Goal: Task Accomplishment & Management: Complete application form

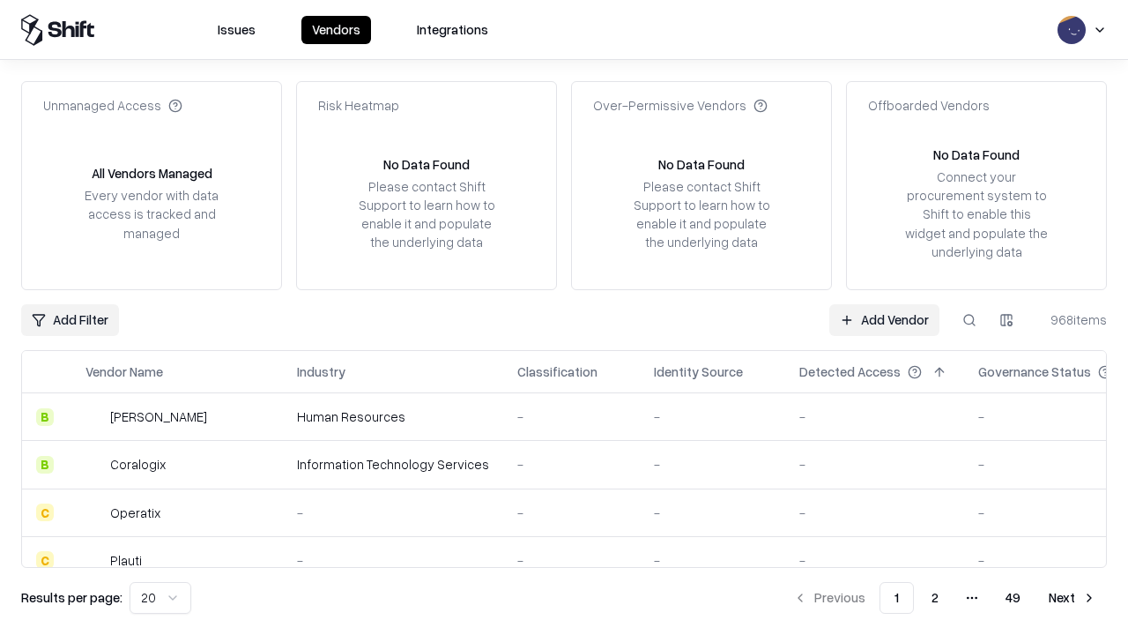
click at [884, 319] on link "Add Vendor" at bounding box center [884, 320] width 110 height 32
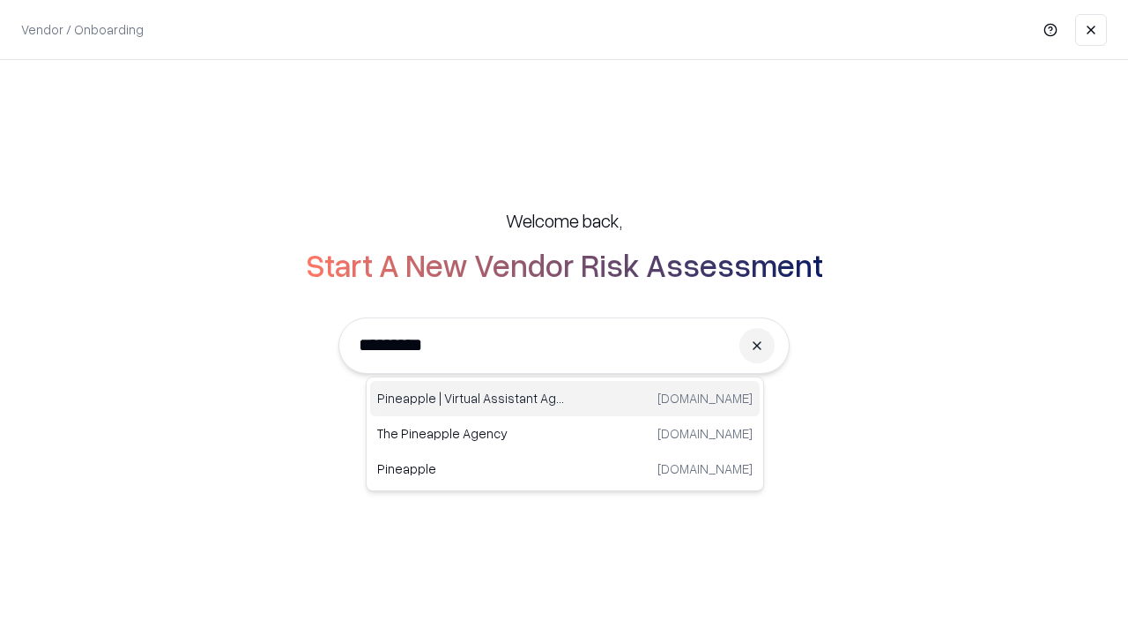
click at [565, 398] on div "Pineapple | Virtual Assistant Agency [DOMAIN_NAME]" at bounding box center [565, 398] width 390 height 35
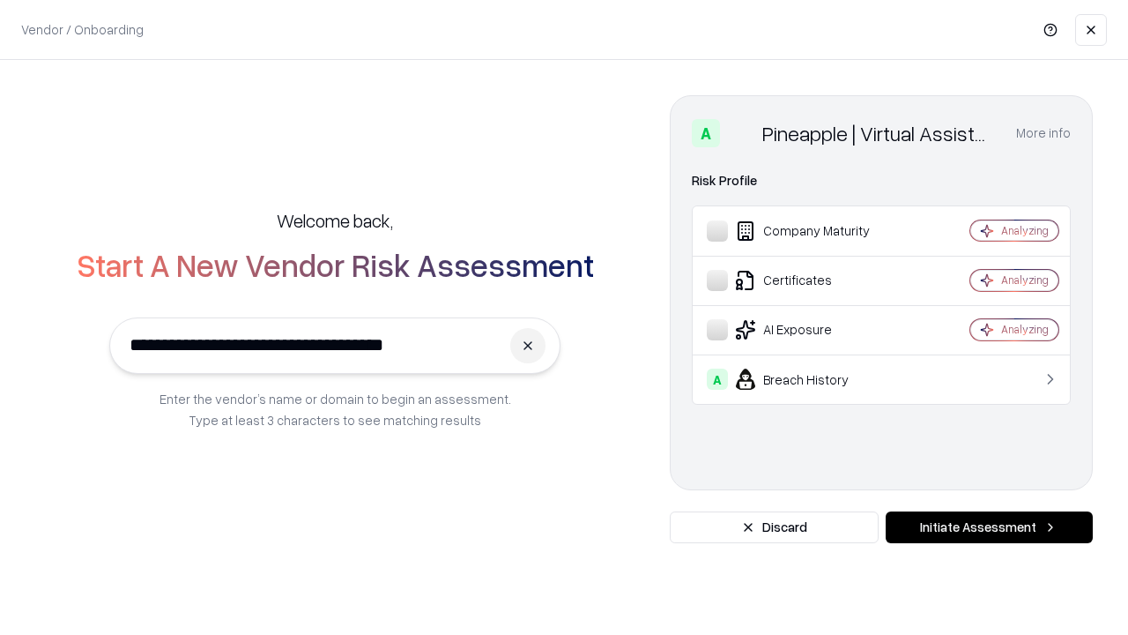
type input "**********"
click at [989, 527] on button "Initiate Assessment" at bounding box center [989, 527] width 207 height 32
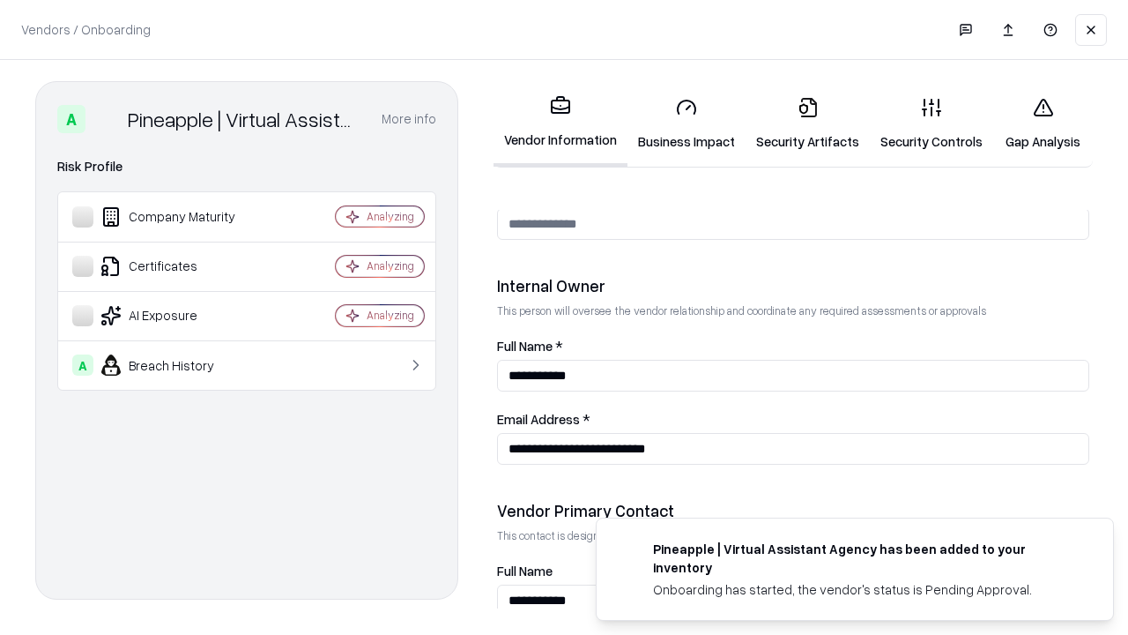
scroll to position [913, 0]
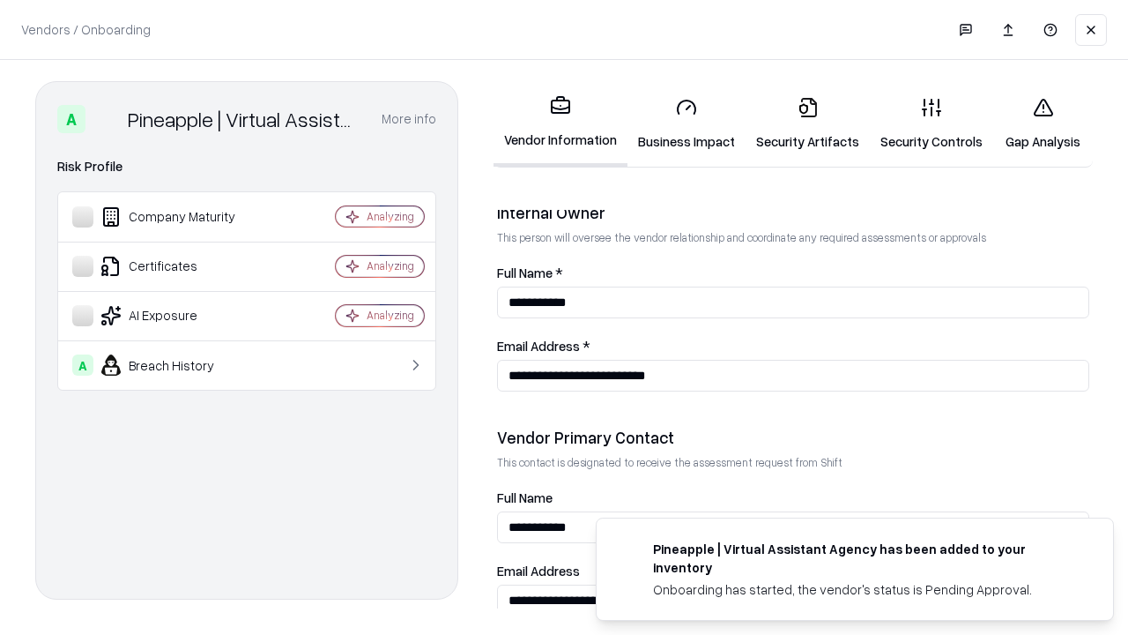
click at [687, 123] on link "Business Impact" at bounding box center [686, 124] width 118 height 82
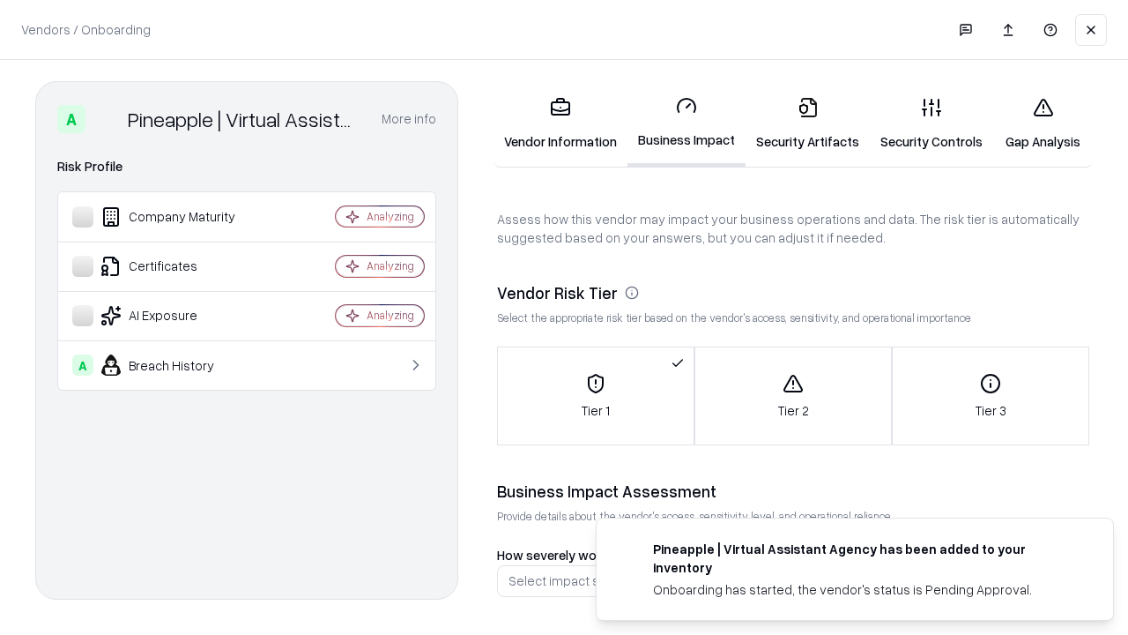
click at [807, 123] on link "Security Artifacts" at bounding box center [808, 124] width 124 height 82
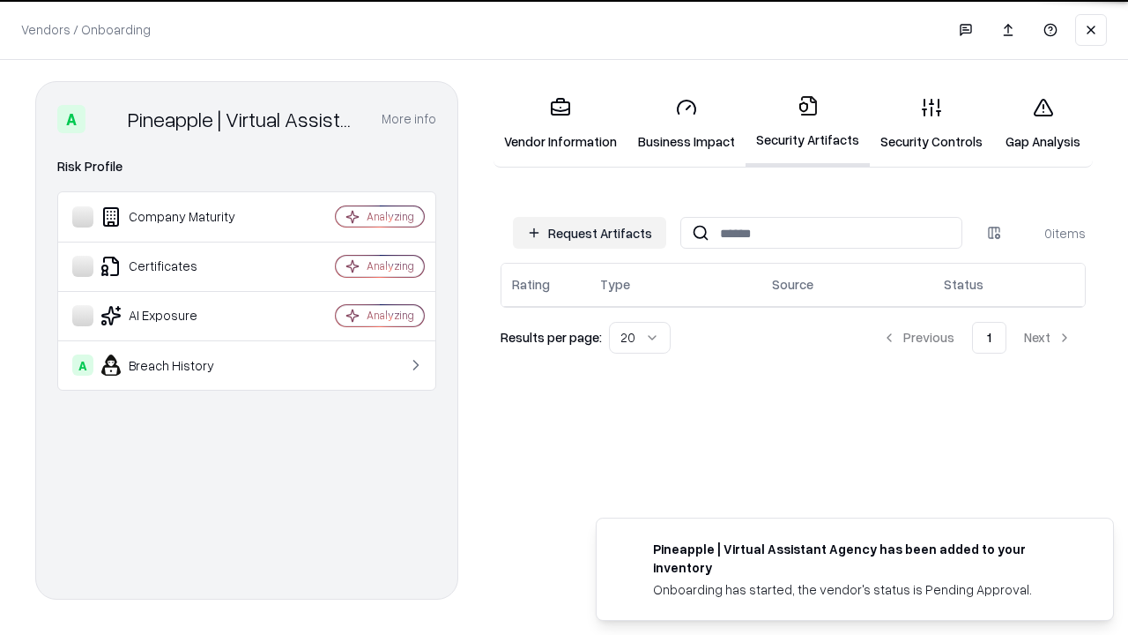
click at [590, 232] on button "Request Artifacts" at bounding box center [589, 233] width 153 height 32
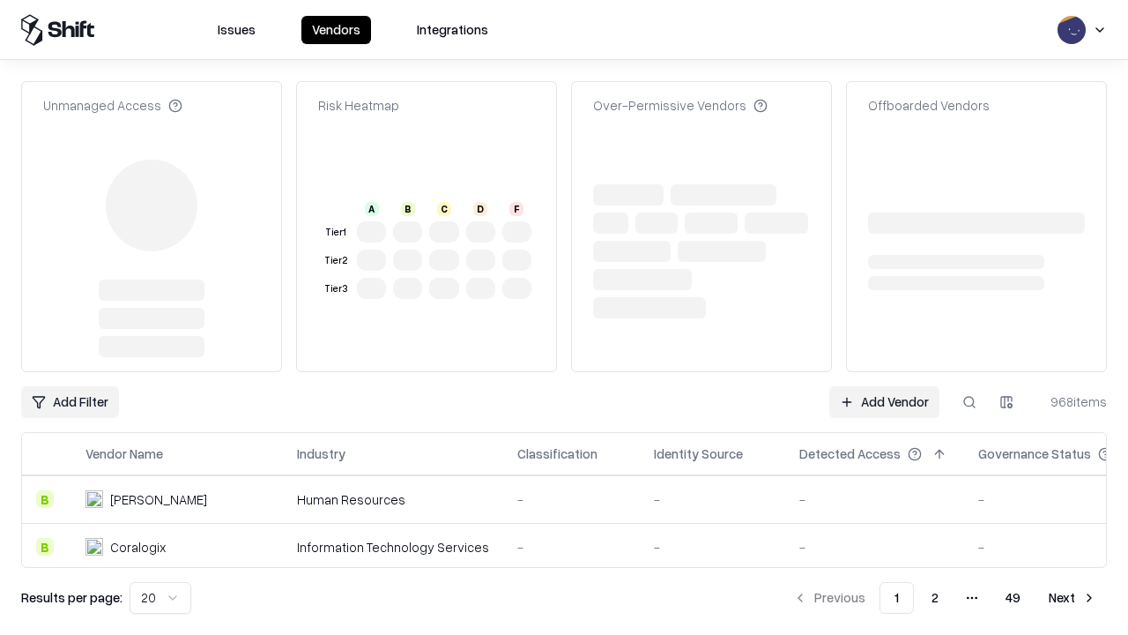
click at [884, 386] on link "Add Vendor" at bounding box center [884, 402] width 110 height 32
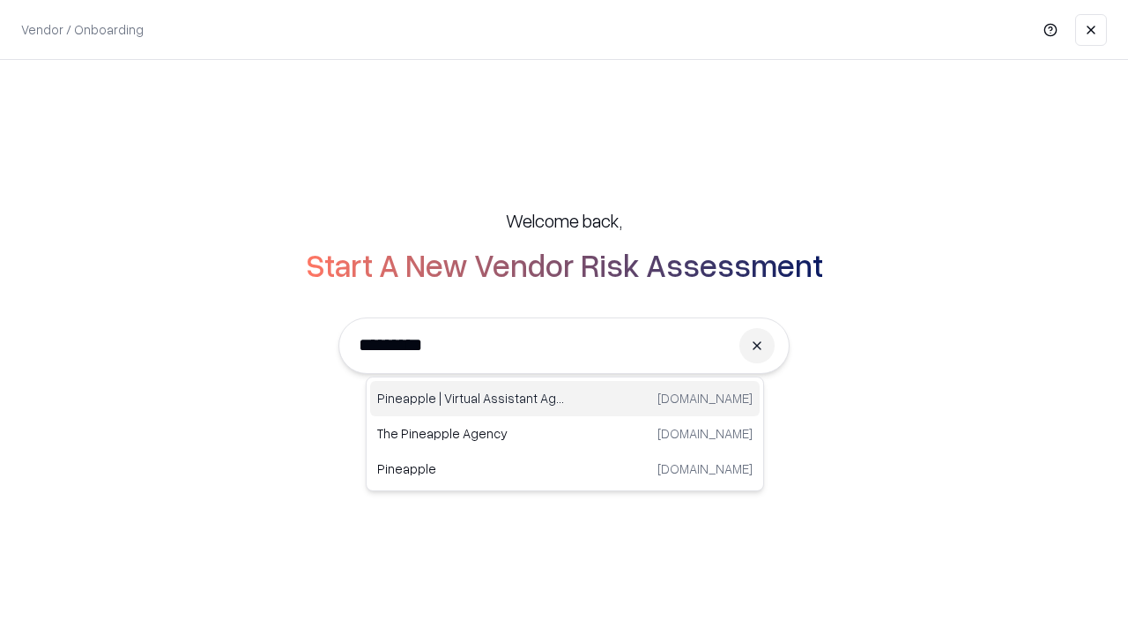
click at [565, 398] on div "Pineapple | Virtual Assistant Agency [DOMAIN_NAME]" at bounding box center [565, 398] width 390 height 35
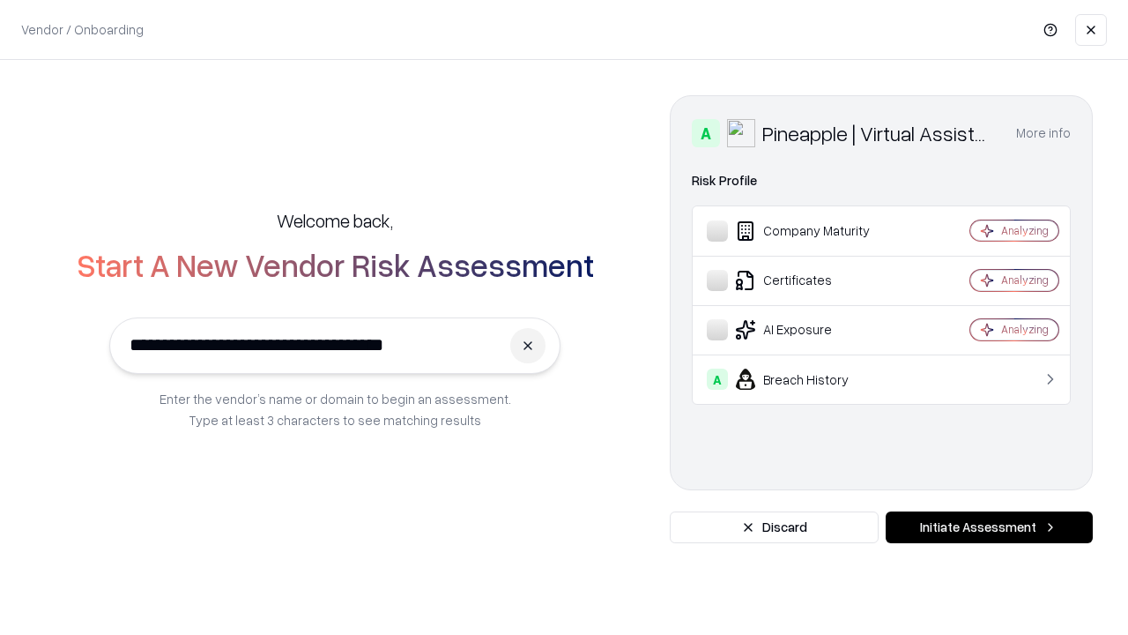
type input "**********"
click at [989, 527] on button "Initiate Assessment" at bounding box center [989, 527] width 207 height 32
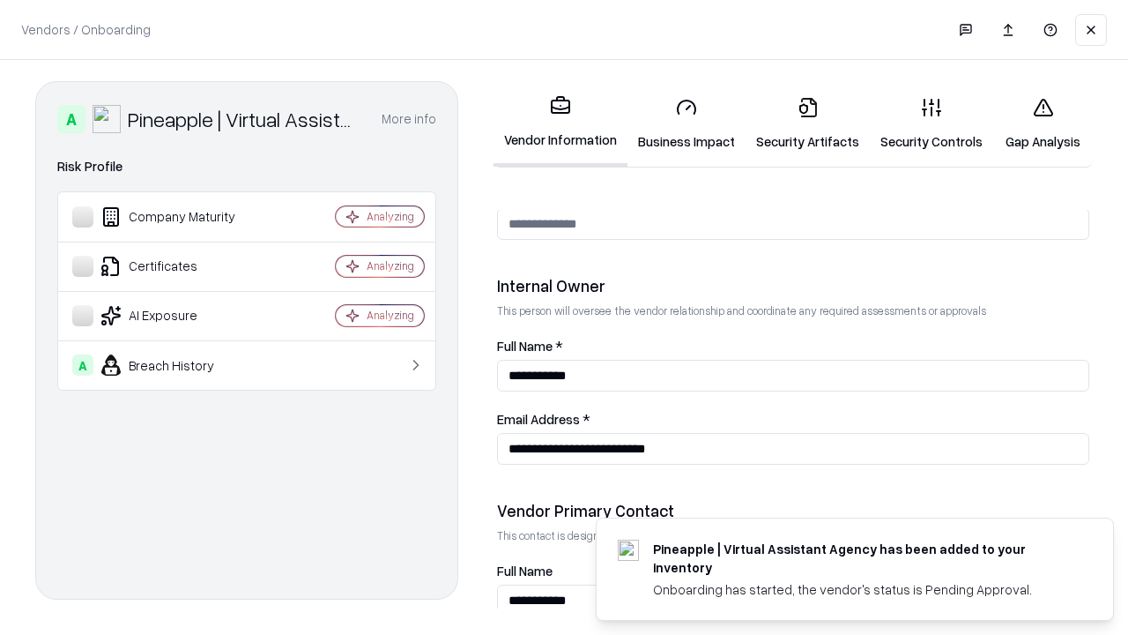
scroll to position [913, 0]
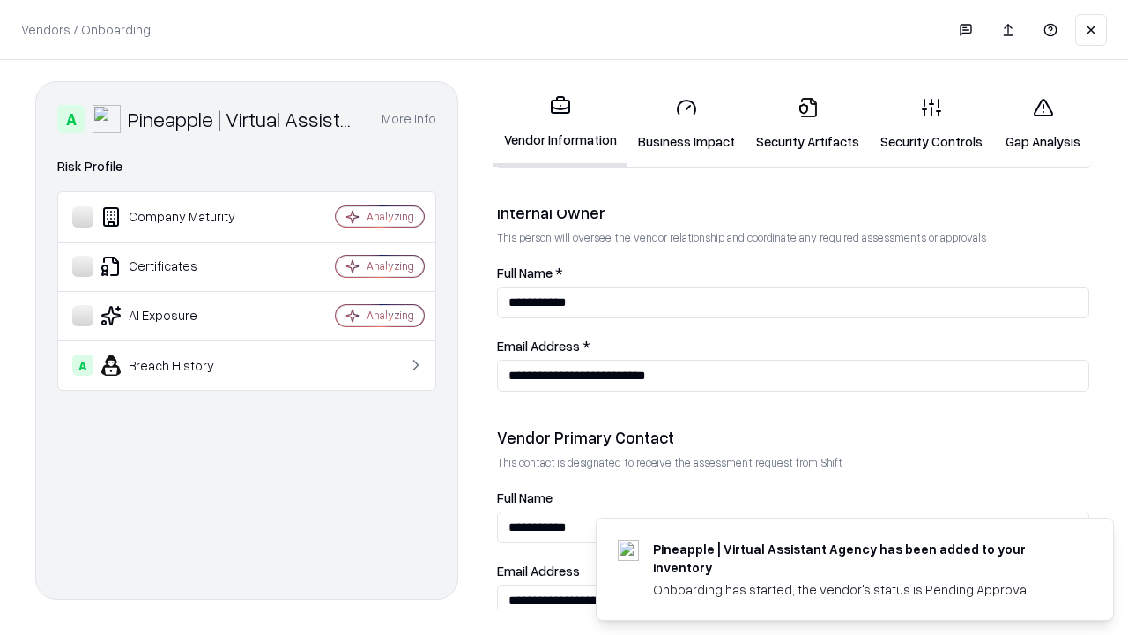
click at [1043, 123] on link "Gap Analysis" at bounding box center [1043, 124] width 100 height 82
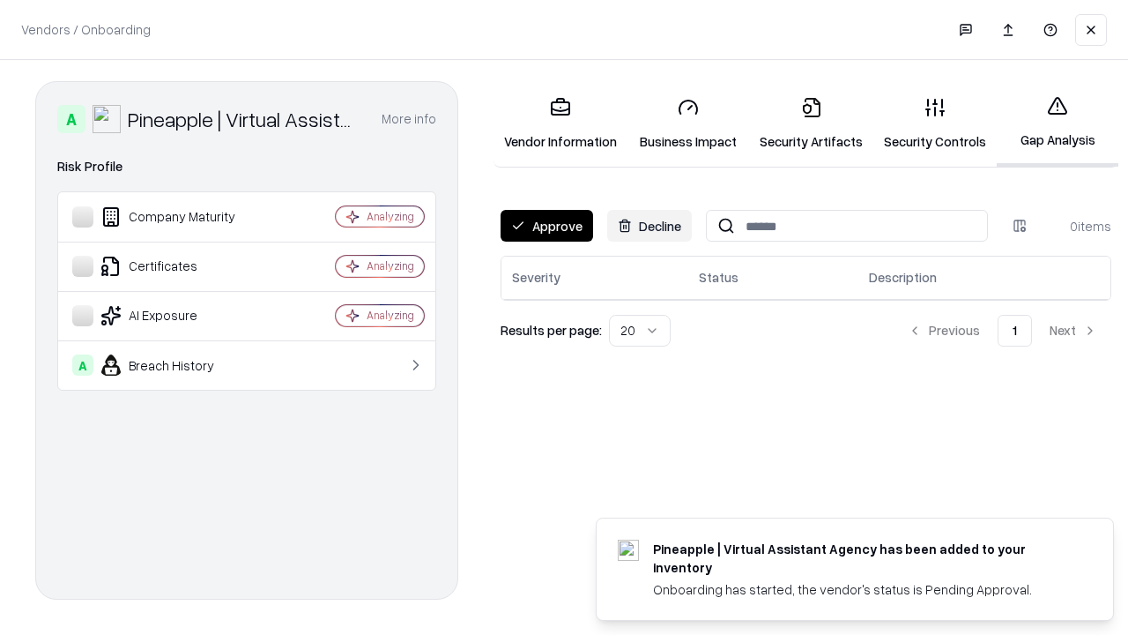
click at [546, 226] on button "Approve" at bounding box center [547, 226] width 93 height 32
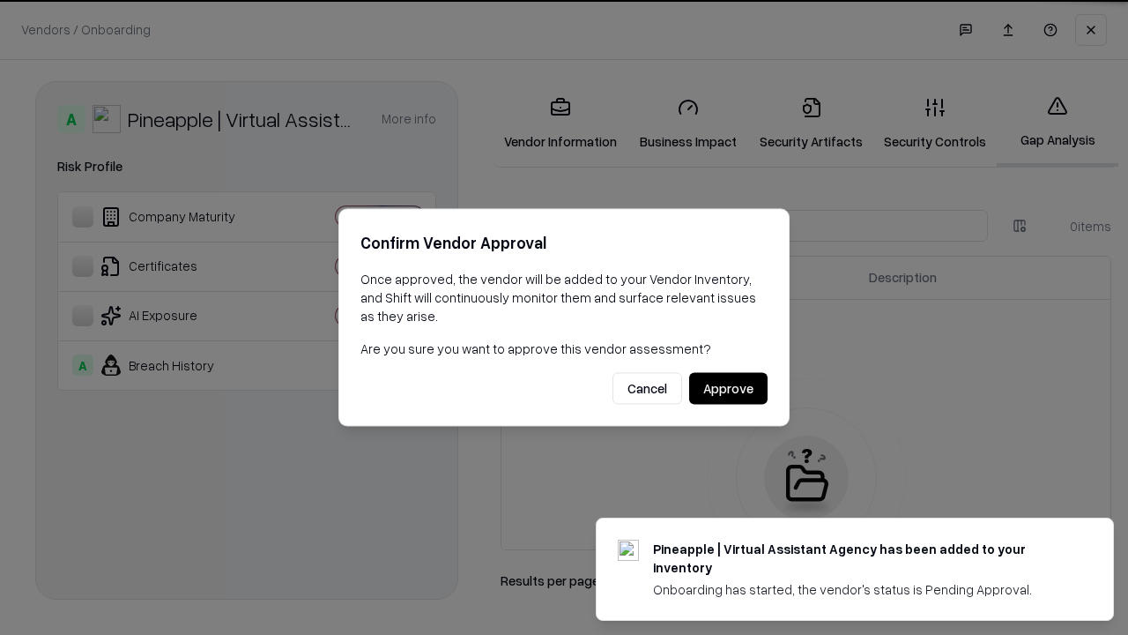
click at [728, 388] on button "Approve" at bounding box center [728, 389] width 78 height 32
